Goal: Complete application form

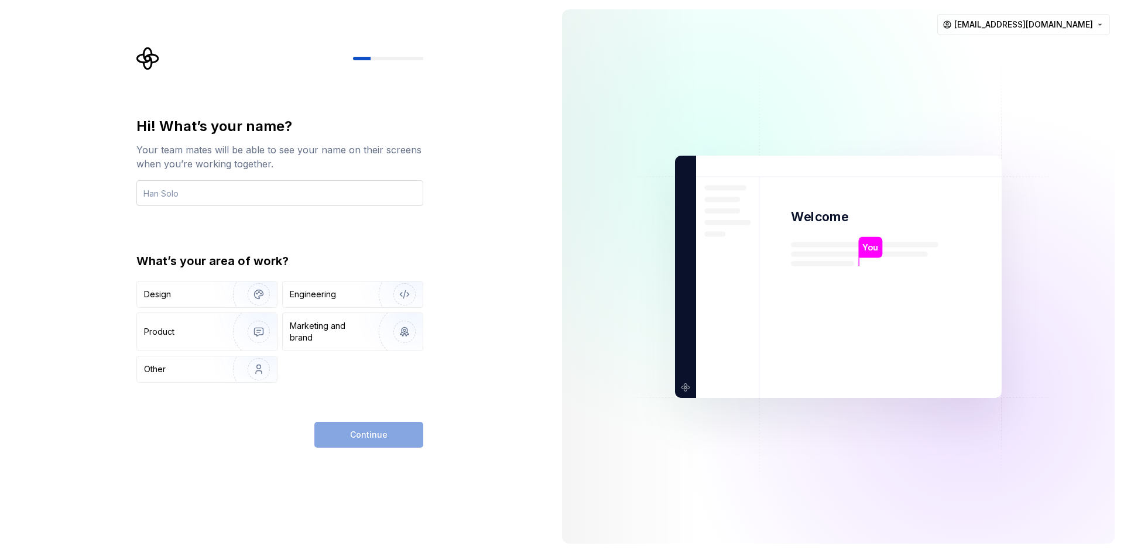
click at [289, 190] on input "text" at bounding box center [279, 193] width 287 height 26
type input "Lex"
click at [227, 300] on img "button" at bounding box center [251, 294] width 75 height 78
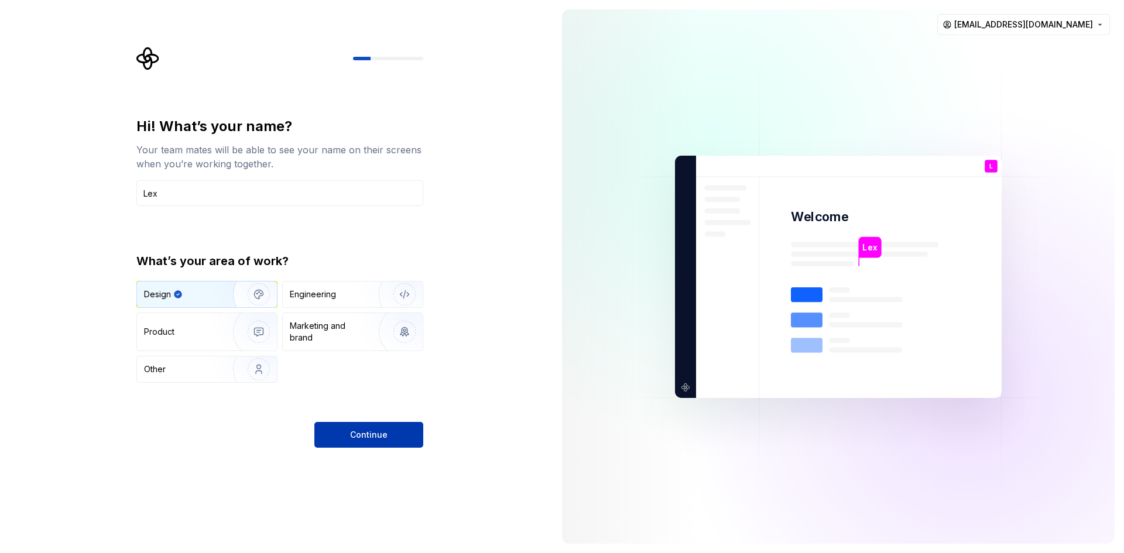
click at [381, 442] on button "Continue" at bounding box center [369, 435] width 109 height 26
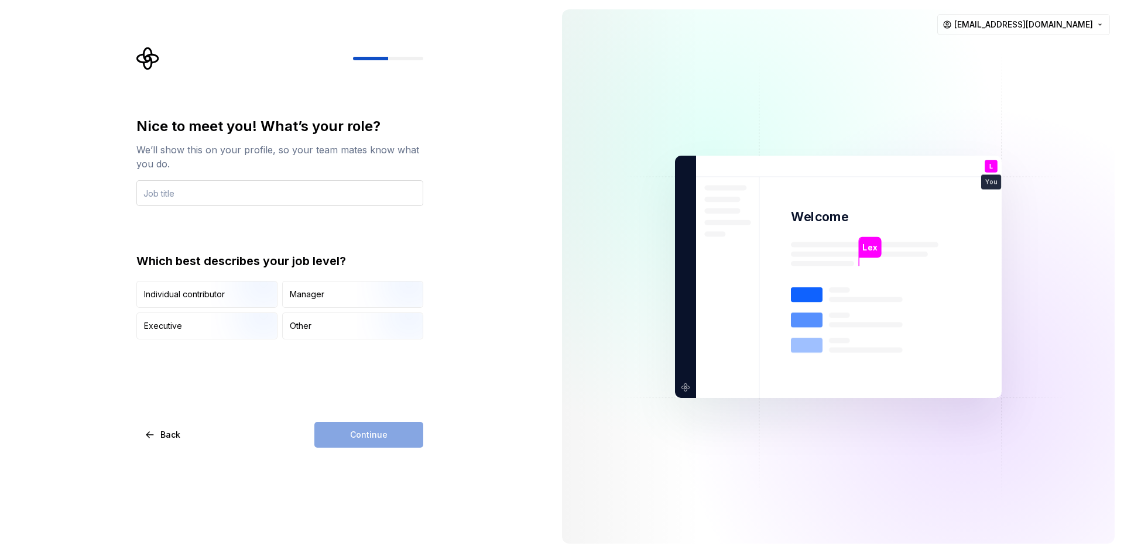
click at [270, 183] on input "text" at bounding box center [279, 193] width 287 height 26
type input "Ux designer"
click at [367, 334] on img "button" at bounding box center [394, 341] width 75 height 78
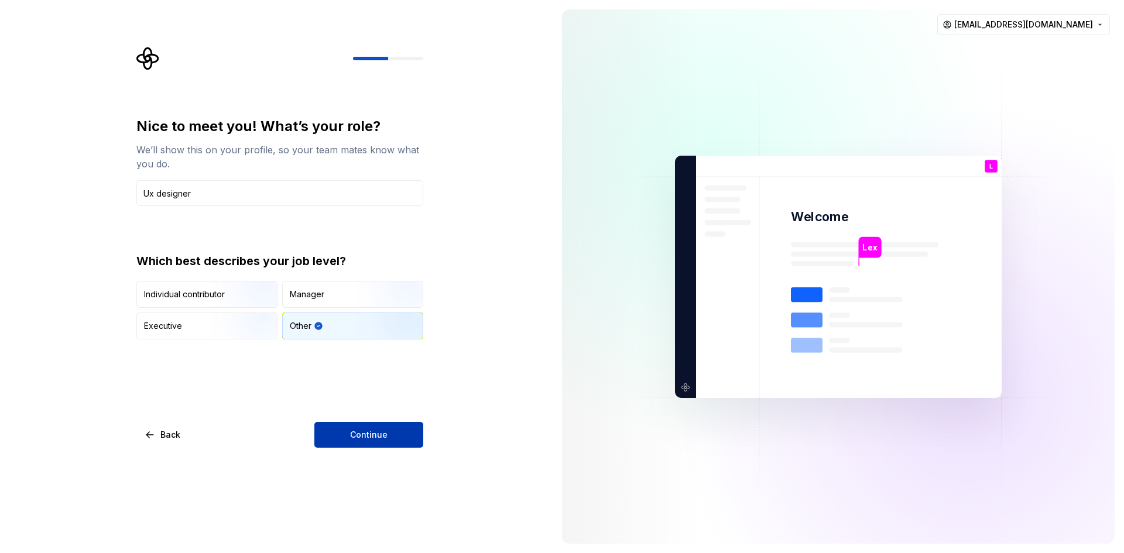
click at [385, 432] on span "Continue" at bounding box center [368, 435] width 37 height 12
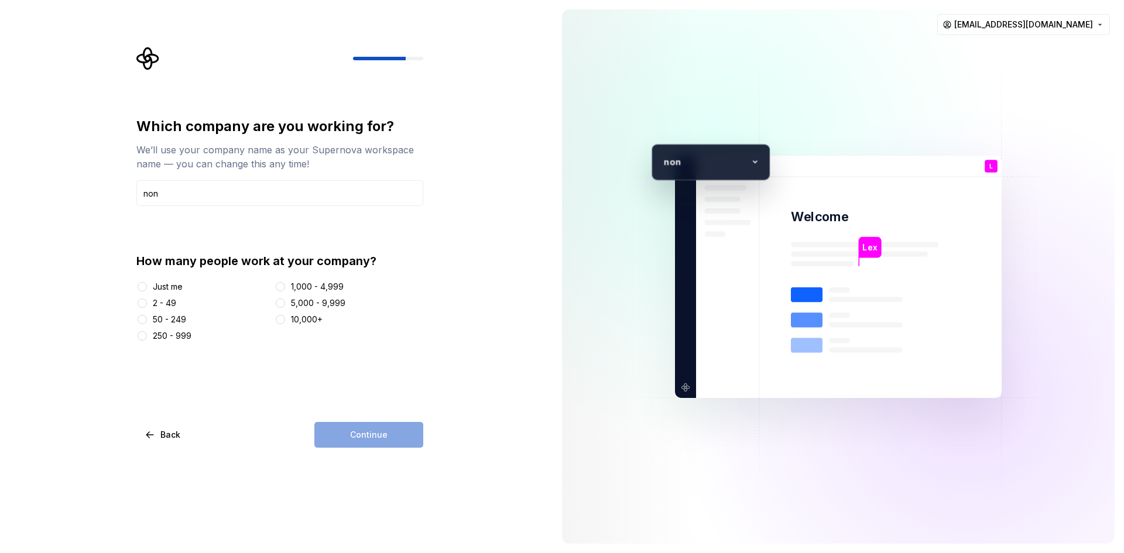
type input "non"
click at [211, 283] on div "Just me" at bounding box center [203, 287] width 134 height 12
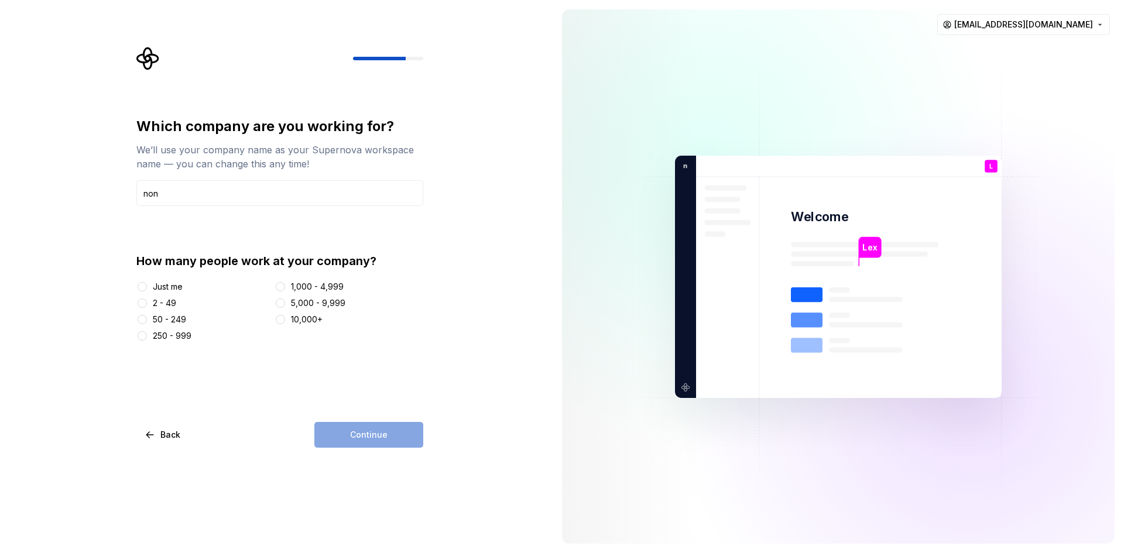
click at [162, 293] on div "Just me 2 - 49 50 - 249 250 - 999 1,000 - 4,999 5,000 - 9,999 10,000+" at bounding box center [279, 311] width 287 height 61
click at [149, 286] on div "Just me" at bounding box center [203, 287] width 134 height 12
click at [145, 289] on button "Just me" at bounding box center [142, 286] width 9 height 9
click at [368, 431] on span "Continue" at bounding box center [368, 435] width 37 height 12
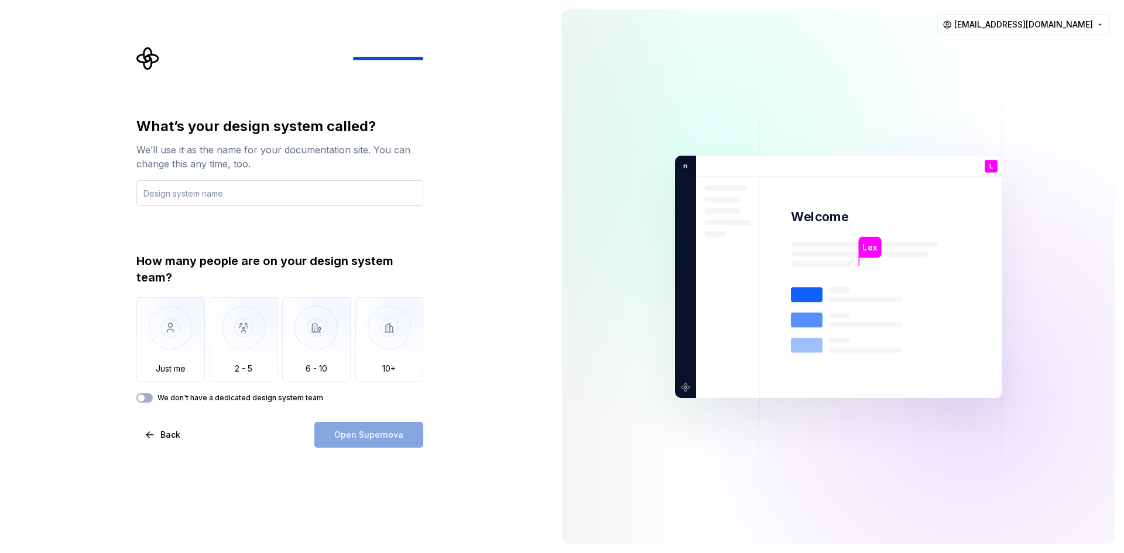
click at [326, 196] on input "text" at bounding box center [279, 193] width 287 height 26
type input "utp"
click at [174, 355] on img "button" at bounding box center [170, 337] width 69 height 78
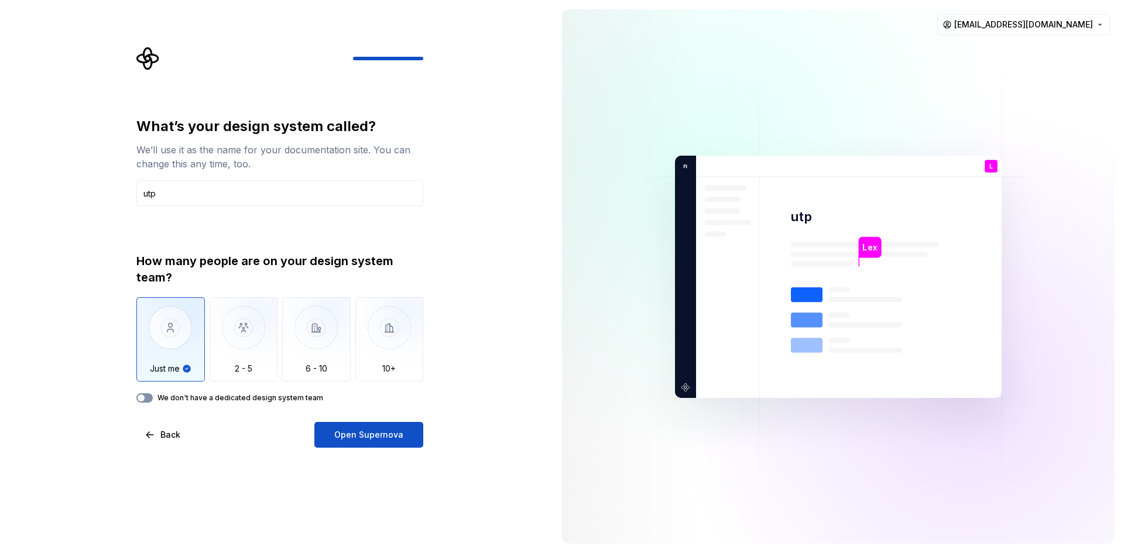
click at [145, 399] on icon "button" at bounding box center [140, 398] width 9 height 7
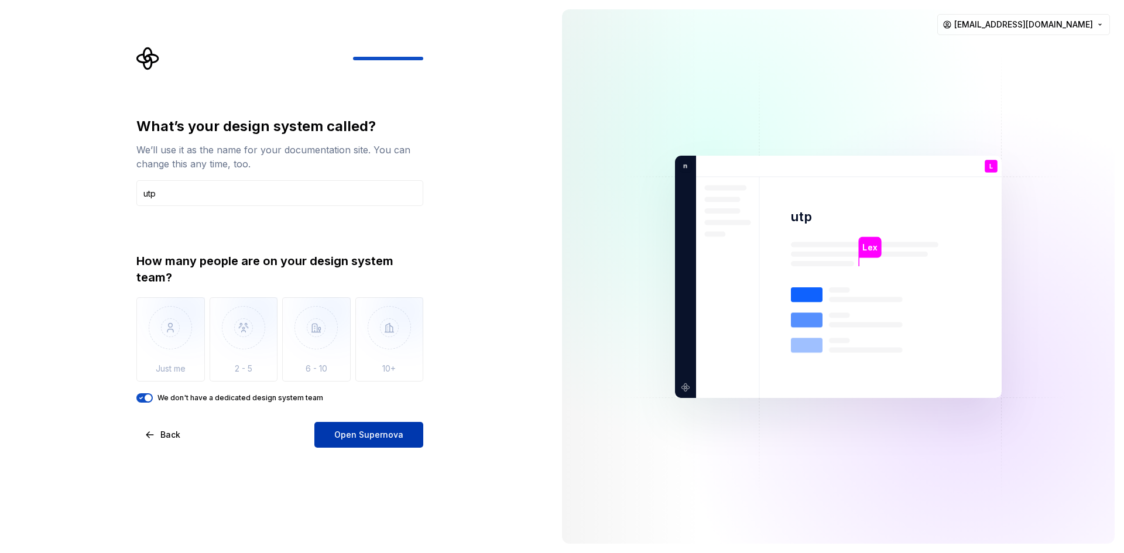
click at [355, 434] on span "Open Supernova" at bounding box center [368, 435] width 69 height 12
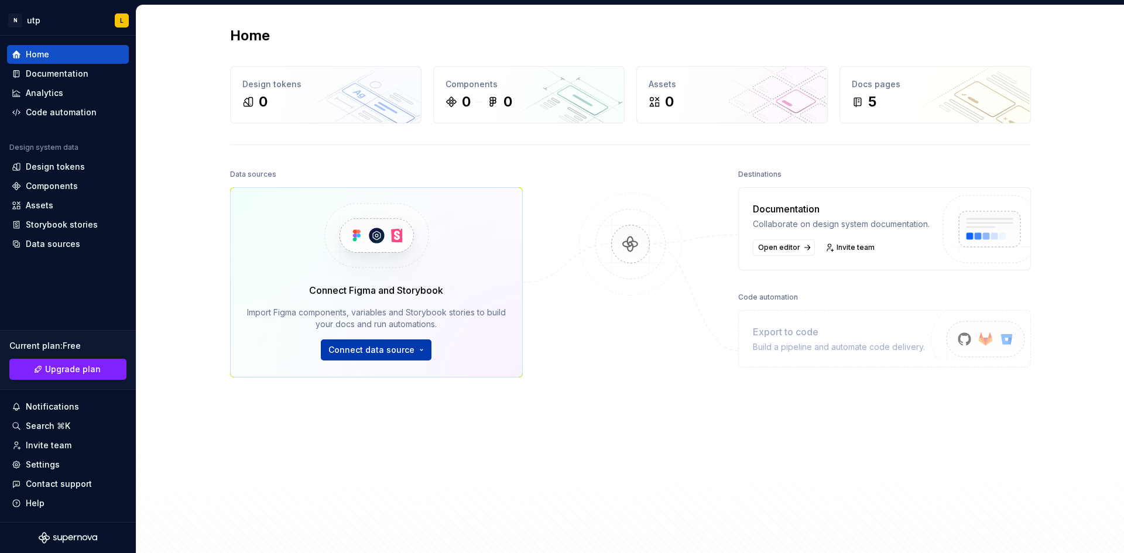
click at [388, 351] on html "N utp L Home Documentation Analytics Code automation Design system data Design …" at bounding box center [562, 276] width 1124 height 553
click at [590, 440] on html "N utp L Home Documentation Analytics Code automation Design system data Design …" at bounding box center [562, 276] width 1124 height 553
click at [627, 247] on img at bounding box center [631, 256] width 114 height 127
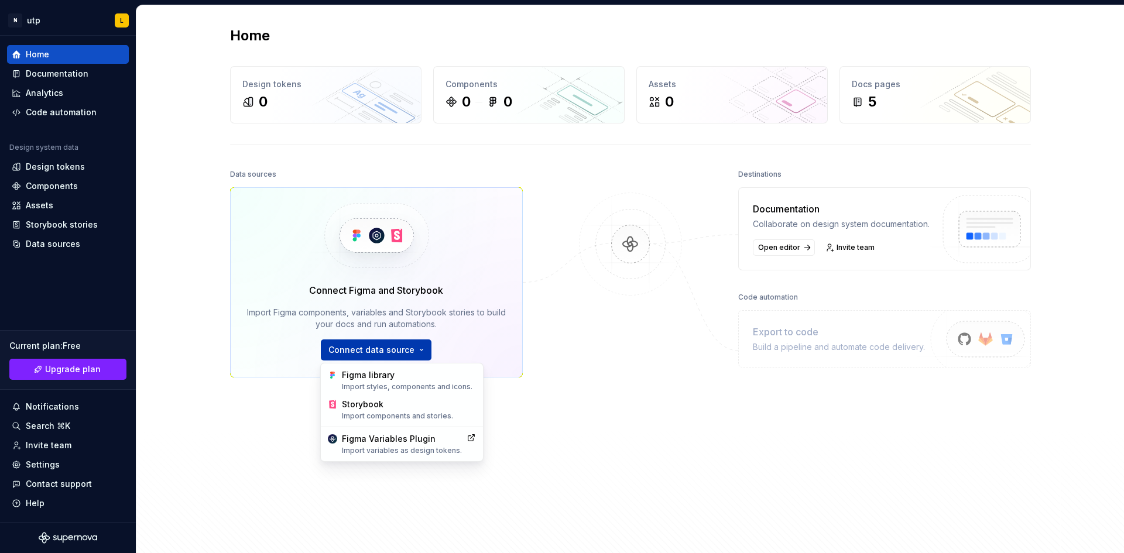
click at [421, 347] on html "N utp L Home Documentation Analytics Code automation Design system data Design …" at bounding box center [562, 276] width 1124 height 553
click at [540, 375] on html "N utp L Home Documentation Analytics Code automation Design system data Design …" at bounding box center [562, 276] width 1124 height 553
